Goal: Task Accomplishment & Management: Complete application form

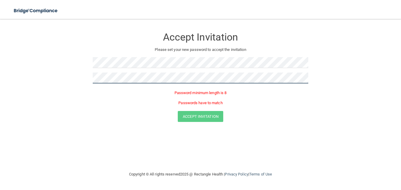
click at [0, 78] on html "Toggle navigation Manage My Enterprise Manage My Location Accept Invitation Ple…" at bounding box center [200, 95] width 401 height 190
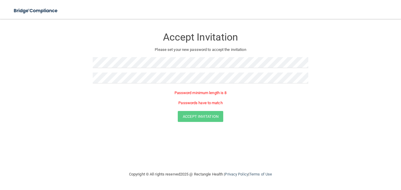
click at [213, 92] on p "Password minimum length is 8" at bounding box center [200, 92] width 215 height 7
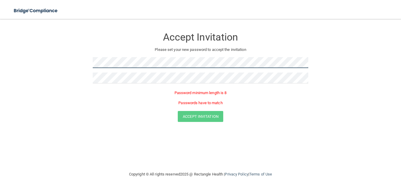
click at [71, 51] on form "Accept Invitation Please set your new password to accept the invitation Passwor…" at bounding box center [200, 77] width 377 height 104
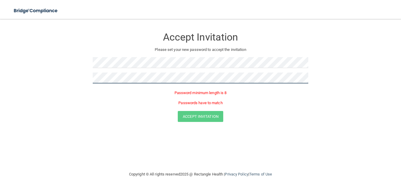
click at [78, 73] on form "Accept Invitation Please set your new password to accept the invitation Passwor…" at bounding box center [200, 77] width 377 height 104
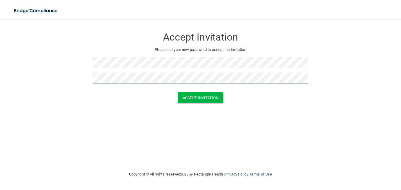
click at [178, 92] on button "Accept Invitation" at bounding box center [200, 97] width 45 height 11
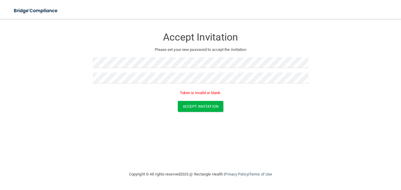
click at [196, 94] on p "Token is invalid or blank." at bounding box center [200, 92] width 215 height 7
click at [181, 114] on form "Accept Invitation Please set your new password to accept the invitation Token i…" at bounding box center [200, 72] width 377 height 94
click at [186, 110] on button "Accept Invitation" at bounding box center [200, 106] width 45 height 11
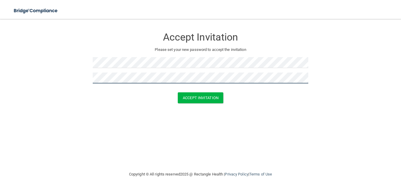
click at [178, 92] on button "Accept Invitation" at bounding box center [200, 97] width 45 height 11
